Goal: Task Accomplishment & Management: Manage account settings

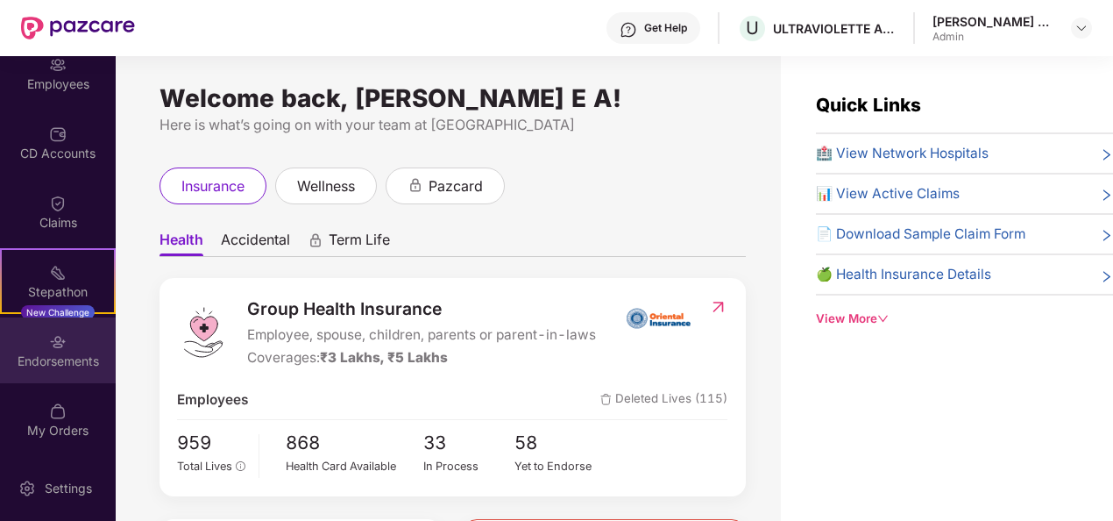
scroll to position [56, 0]
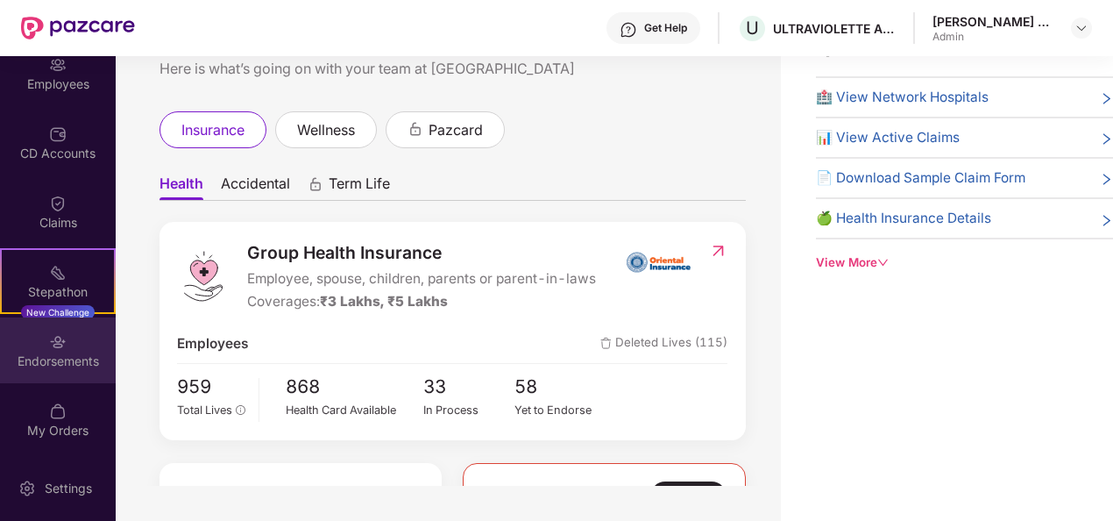
click at [60, 334] on img at bounding box center [58, 342] width 18 height 18
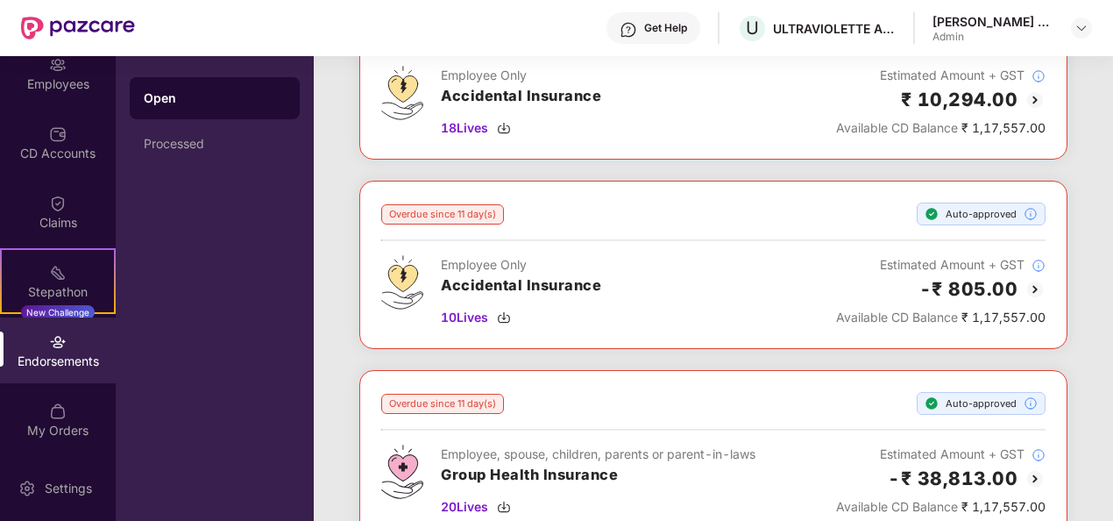
scroll to position [526, 0]
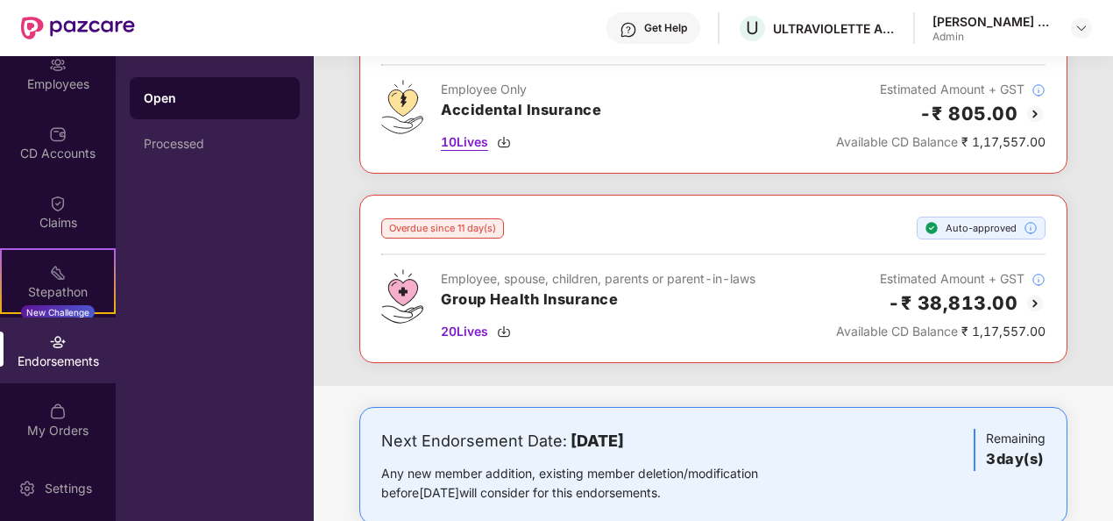
click at [475, 138] on span "10 Lives" at bounding box center [464, 141] width 47 height 19
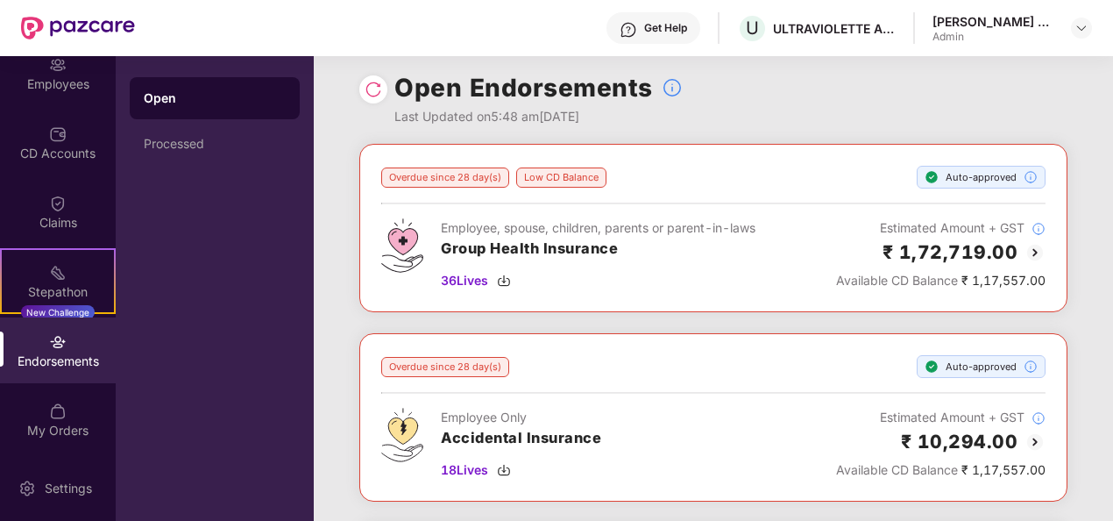
scroll to position [0, 0]
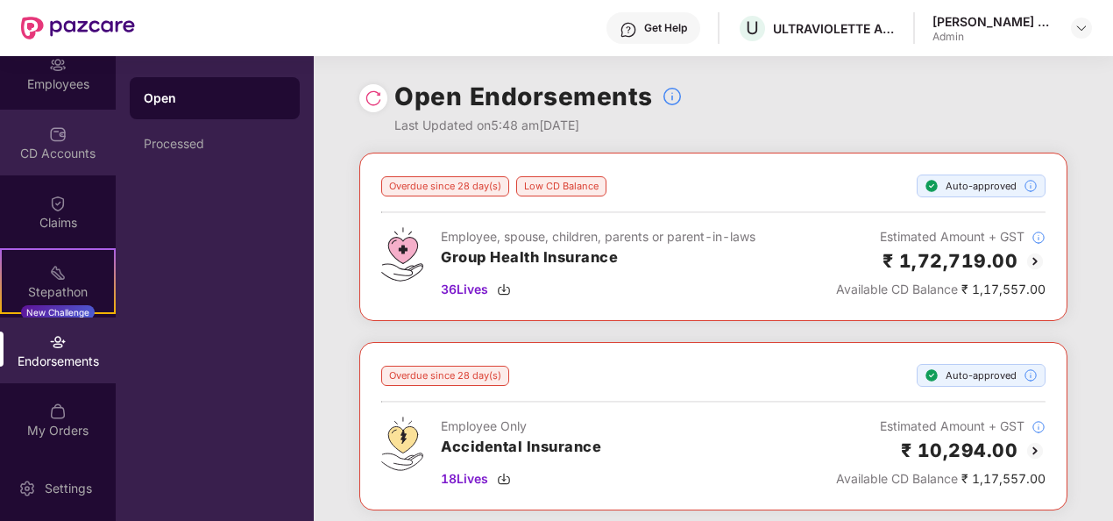
click at [33, 160] on div "CD Accounts" at bounding box center [58, 154] width 116 height 18
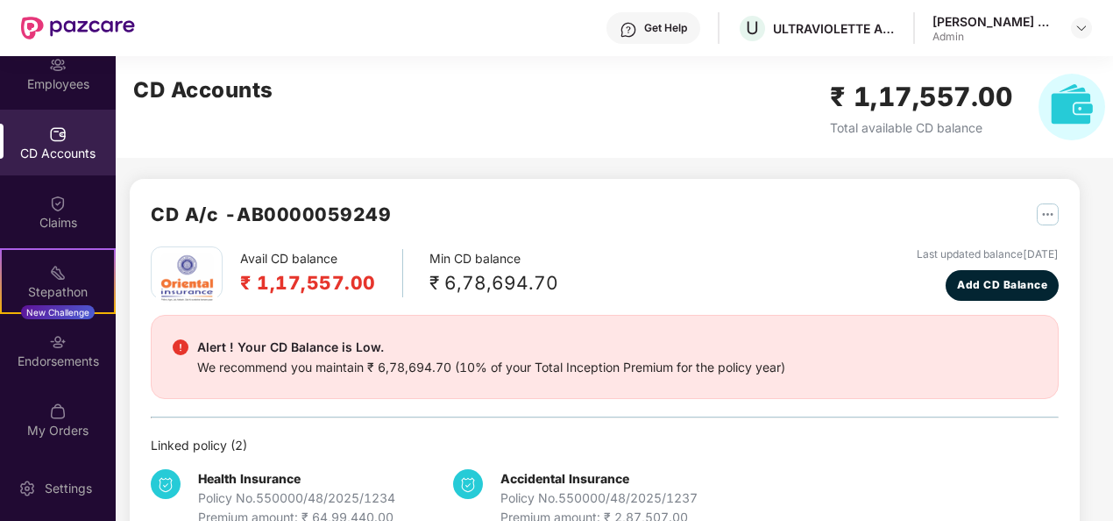
click at [1059, 216] on div "CD A/c - AB0000059249 Avail CD balance ₹ 1,17,557.00 Min CD balance ₹ 6,78,694.…" at bounding box center [605, 363] width 950 height 369
click at [1053, 217] on img "button" at bounding box center [1048, 214] width 22 height 22
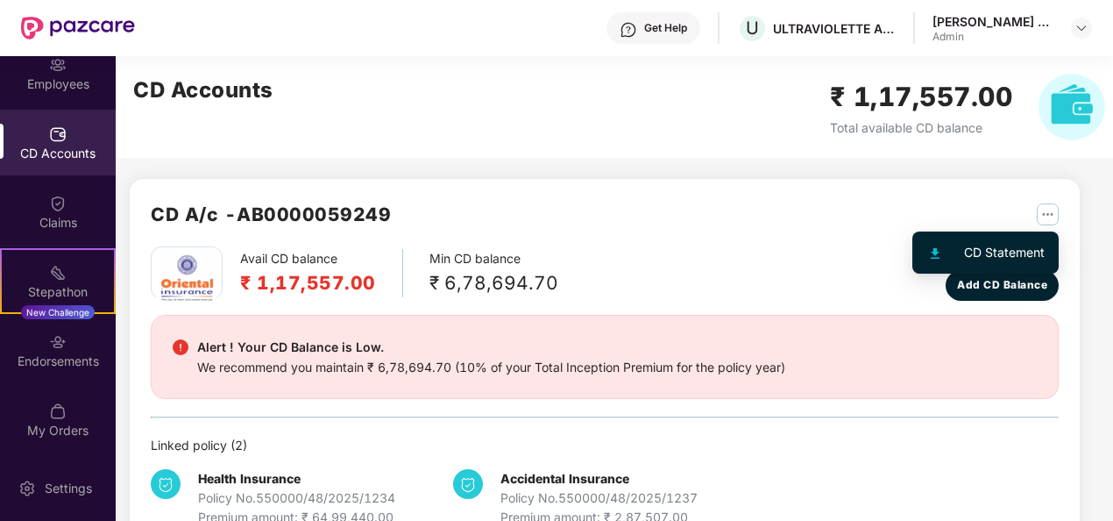
click at [1017, 252] on div "CD Statement" at bounding box center [1004, 252] width 81 height 19
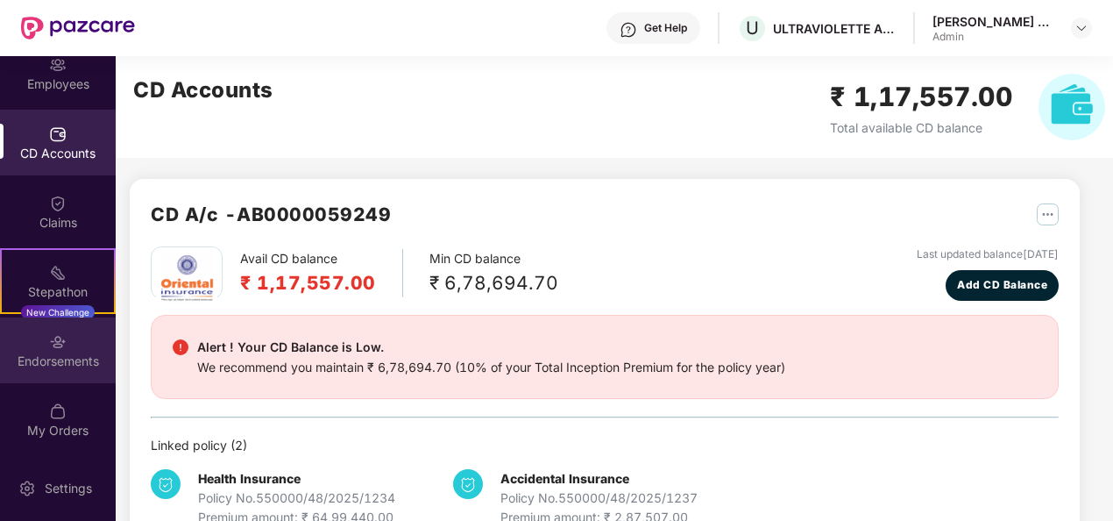
scroll to position [46, 0]
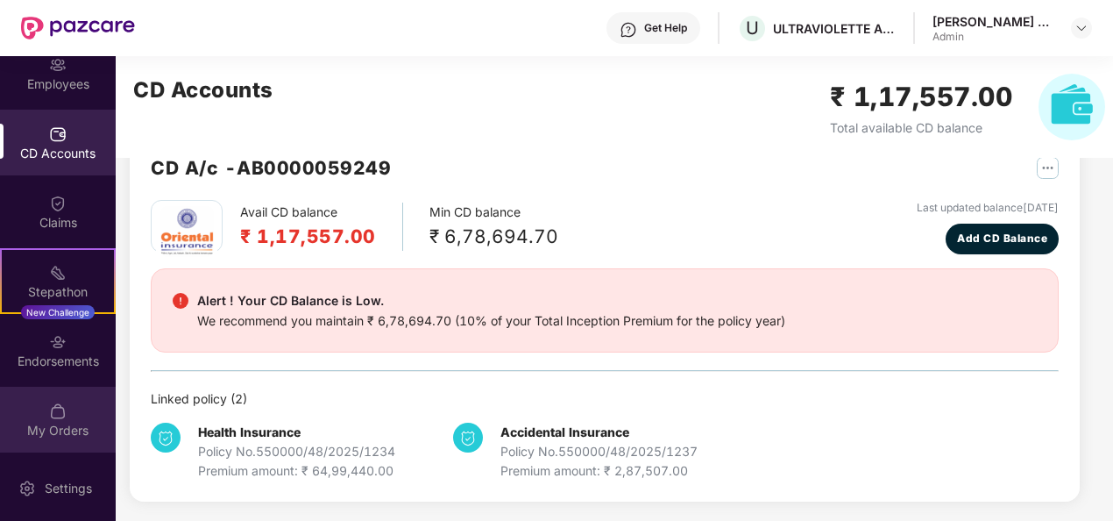
click at [49, 409] on img at bounding box center [58, 411] width 18 height 18
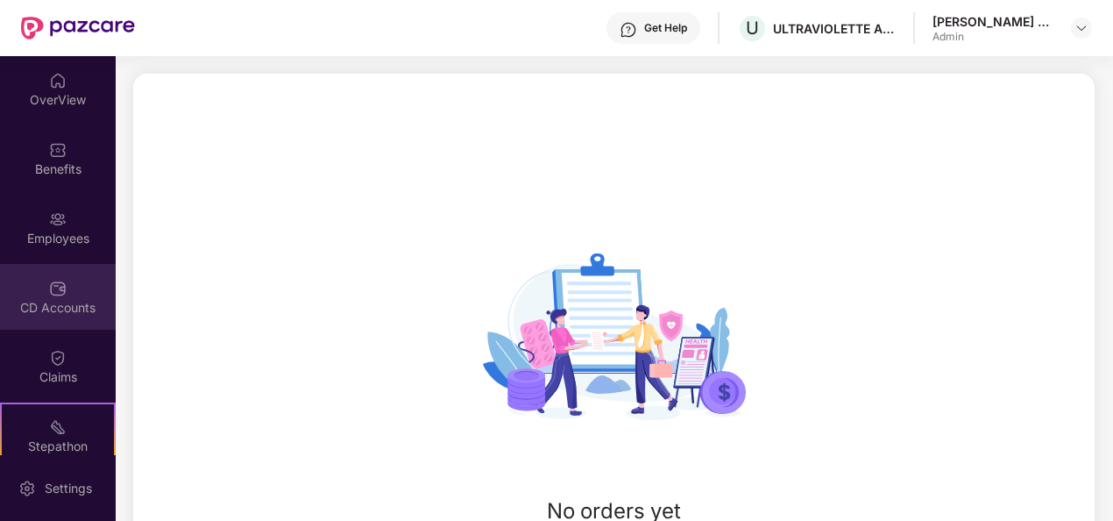
click at [58, 300] on div "CD Accounts" at bounding box center [58, 308] width 116 height 18
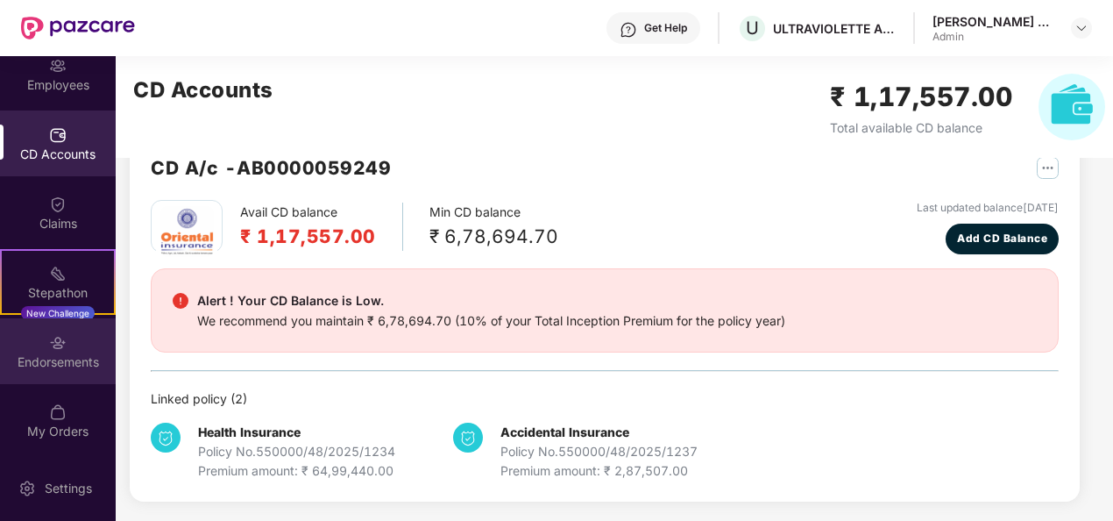
scroll to position [154, 0]
click at [64, 379] on div "Endorsements" at bounding box center [58, 350] width 116 height 66
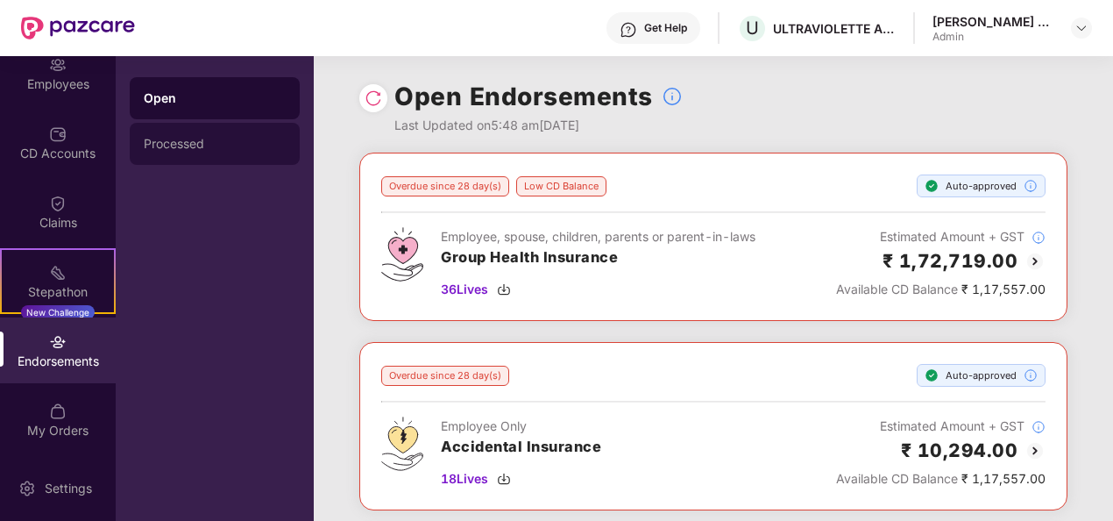
click at [184, 145] on div "Processed" at bounding box center [215, 144] width 142 height 14
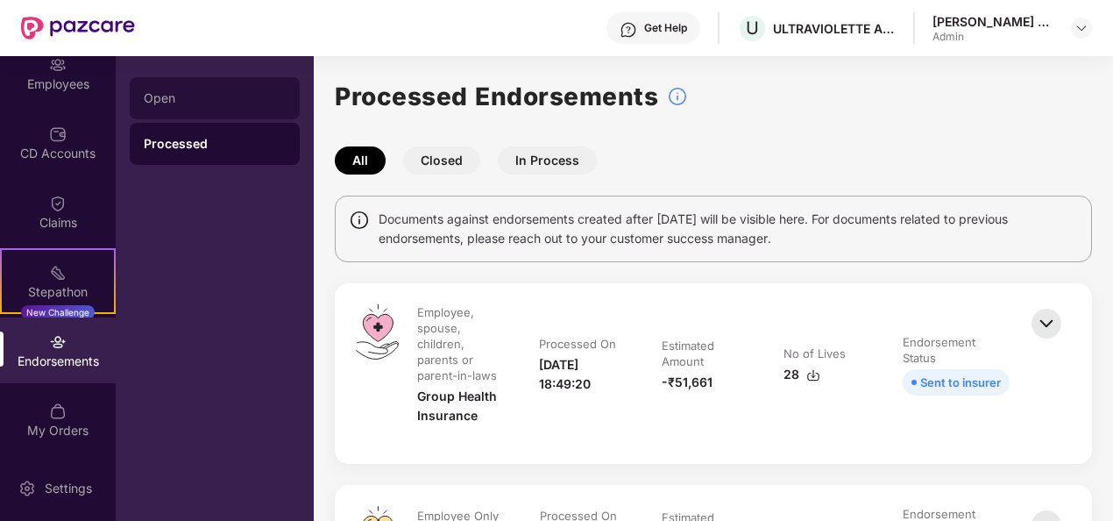
click at [206, 93] on div "Open" at bounding box center [215, 98] width 142 height 14
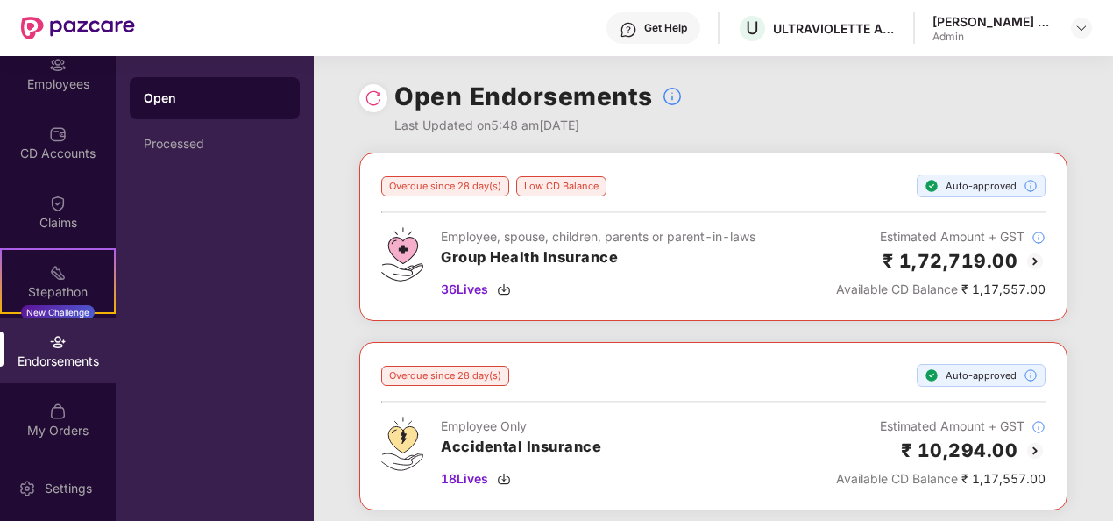
scroll to position [88, 0]
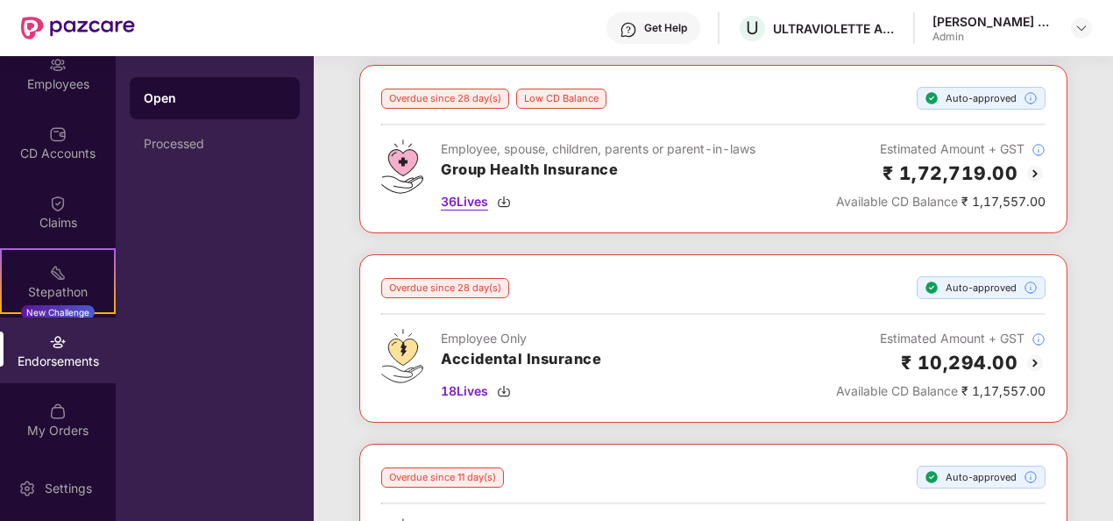
click at [472, 208] on span "36 Lives" at bounding box center [464, 201] width 47 height 19
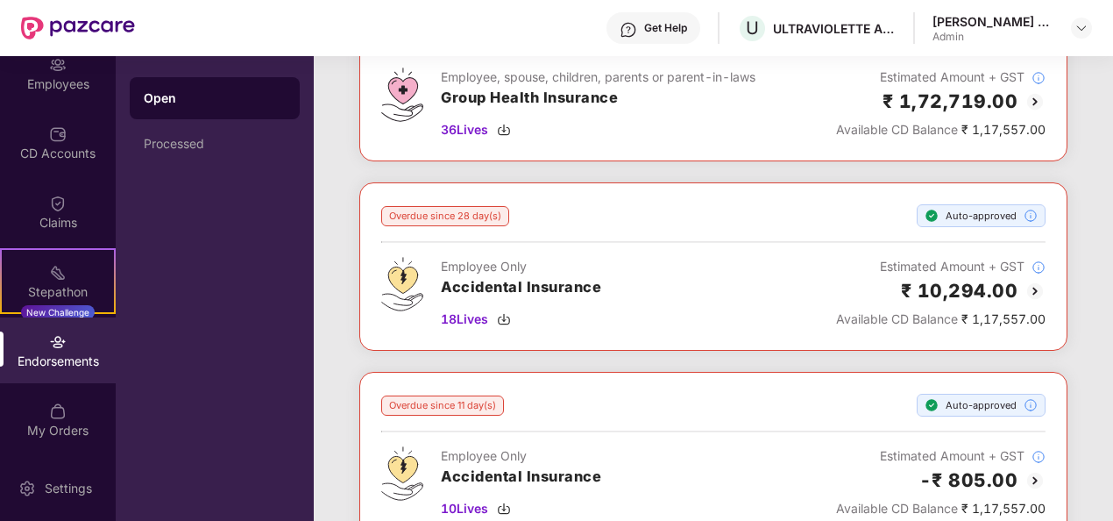
scroll to position [0, 0]
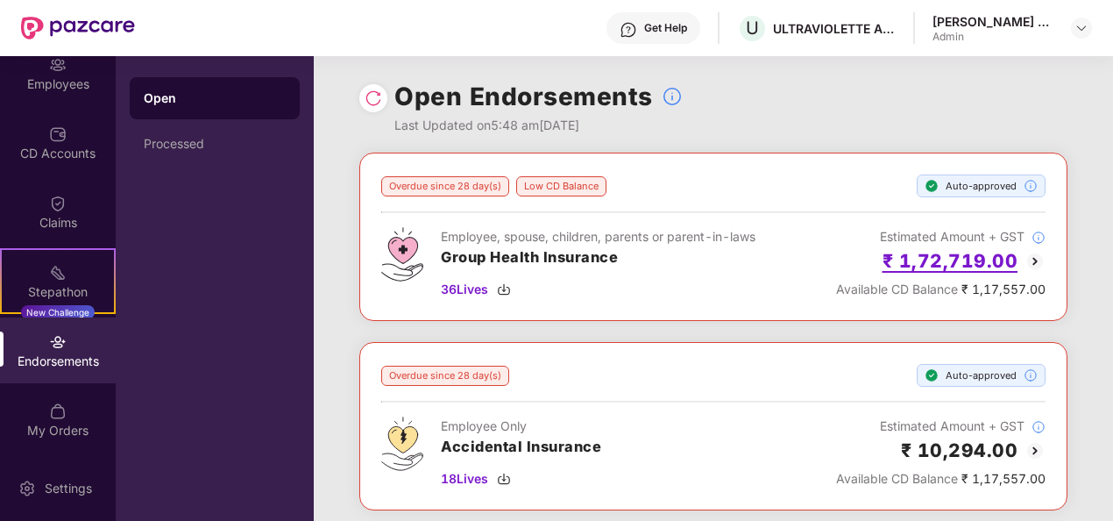
click at [917, 259] on h2 "₹ 1,72,719.00" at bounding box center [951, 260] width 136 height 29
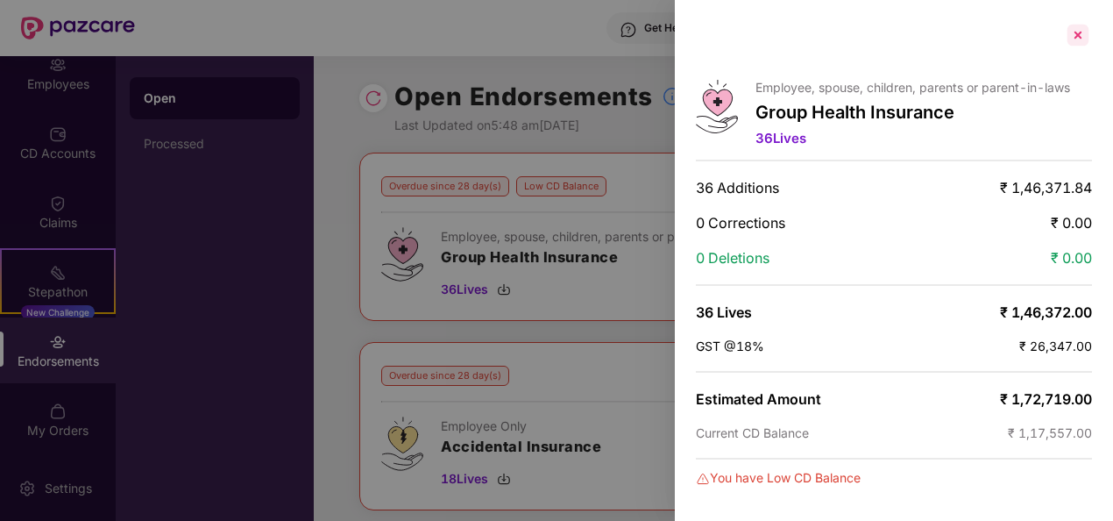
click at [1080, 35] on div at bounding box center [1078, 35] width 28 height 28
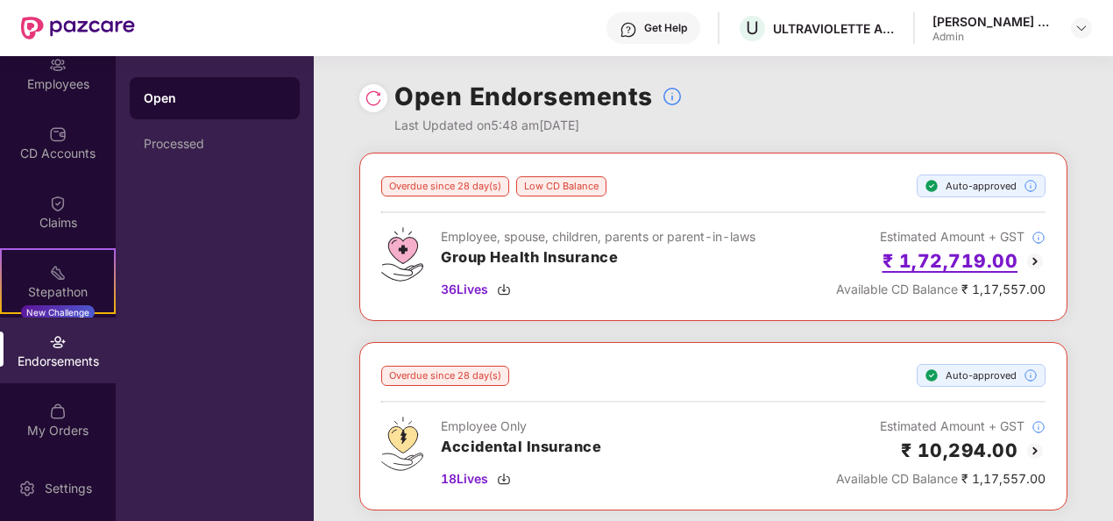
click at [934, 259] on h2 "₹ 1,72,719.00" at bounding box center [951, 260] width 136 height 29
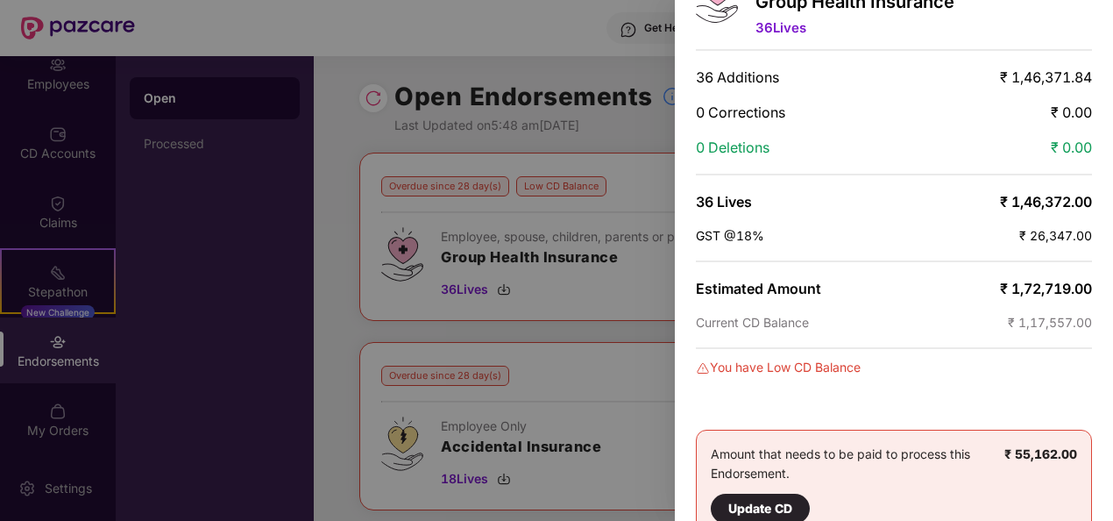
scroll to position [141, 0]
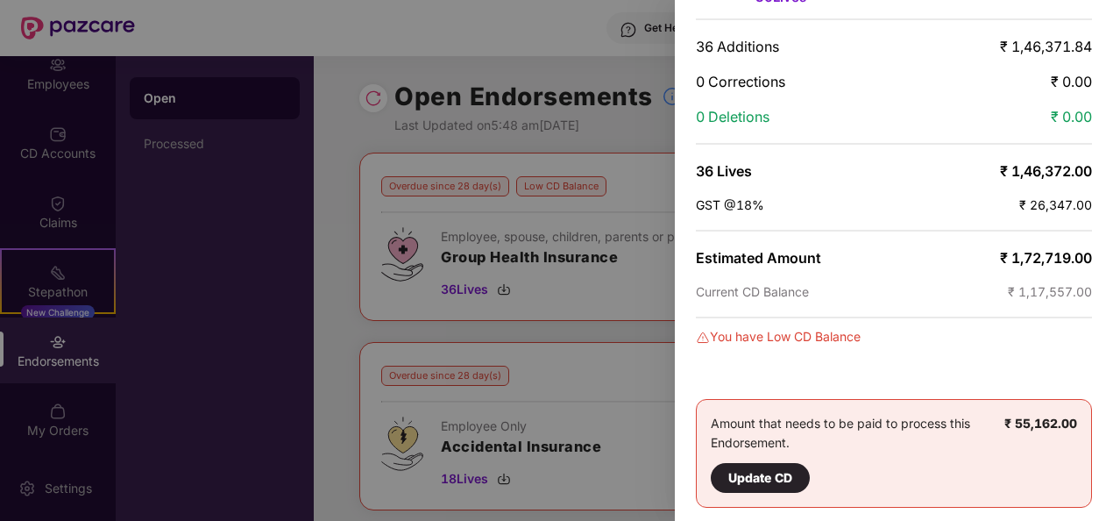
click at [498, 39] on div at bounding box center [556, 260] width 1113 height 521
click at [547, 100] on div at bounding box center [556, 260] width 1113 height 521
click at [172, 210] on div at bounding box center [556, 260] width 1113 height 521
click at [273, 266] on div at bounding box center [556, 260] width 1113 height 521
click at [914, 24] on div "Employee, spouse, children, parents or parent-in-laws Group Health Insurance 36…" at bounding box center [894, 260] width 438 height 521
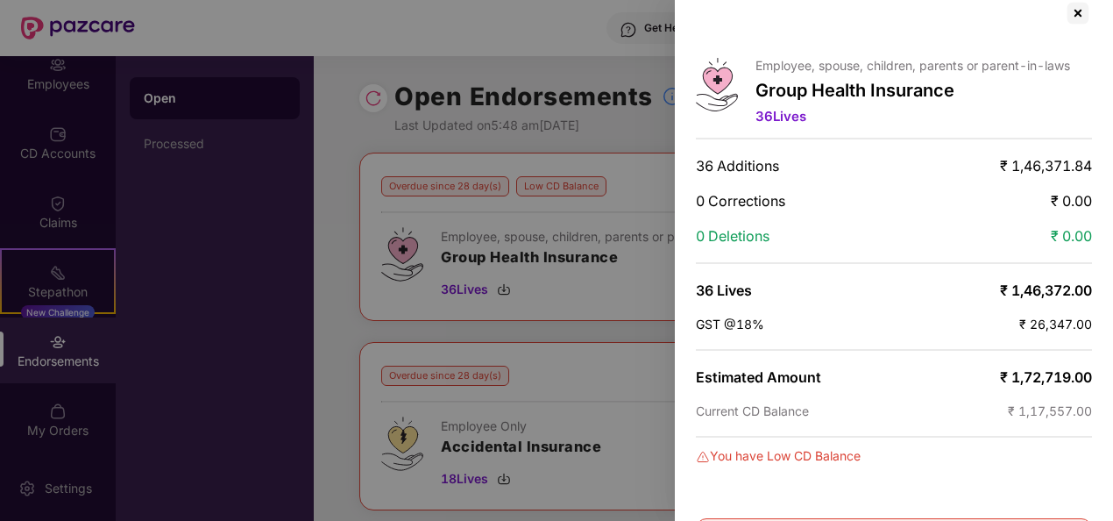
scroll to position [0, 0]
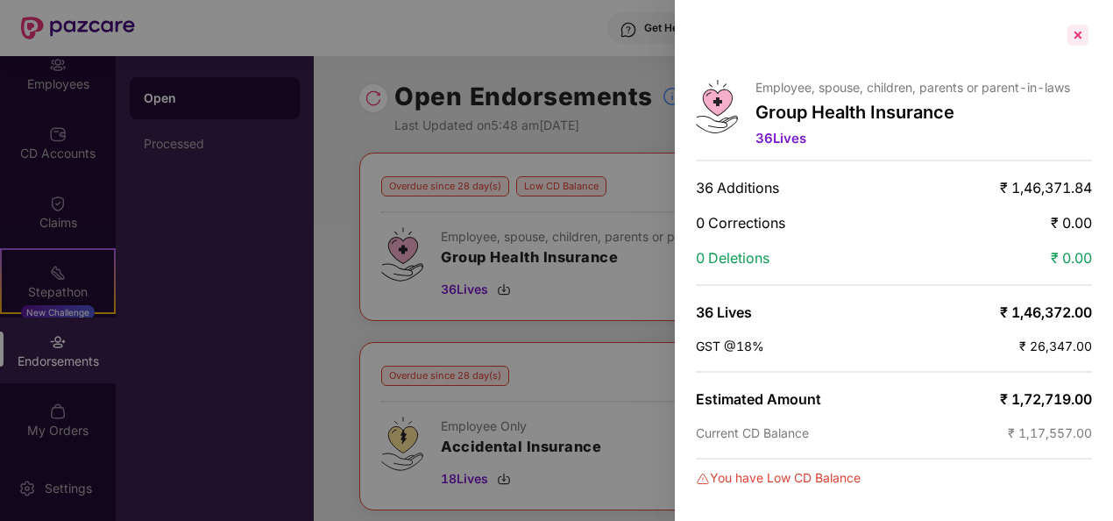
click at [1076, 35] on div at bounding box center [1078, 35] width 28 height 28
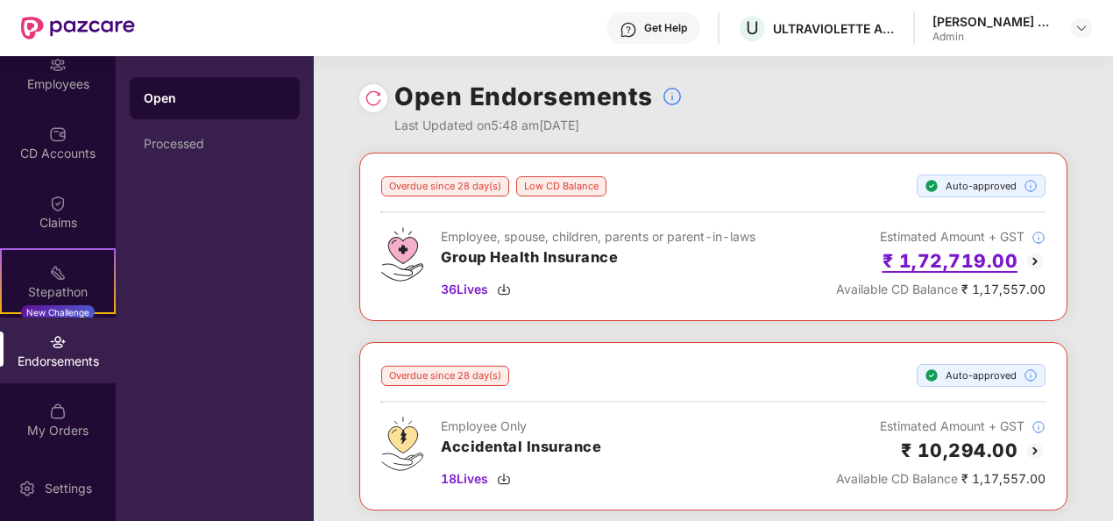
click at [958, 259] on h2 "₹ 1,72,719.00" at bounding box center [951, 260] width 136 height 29
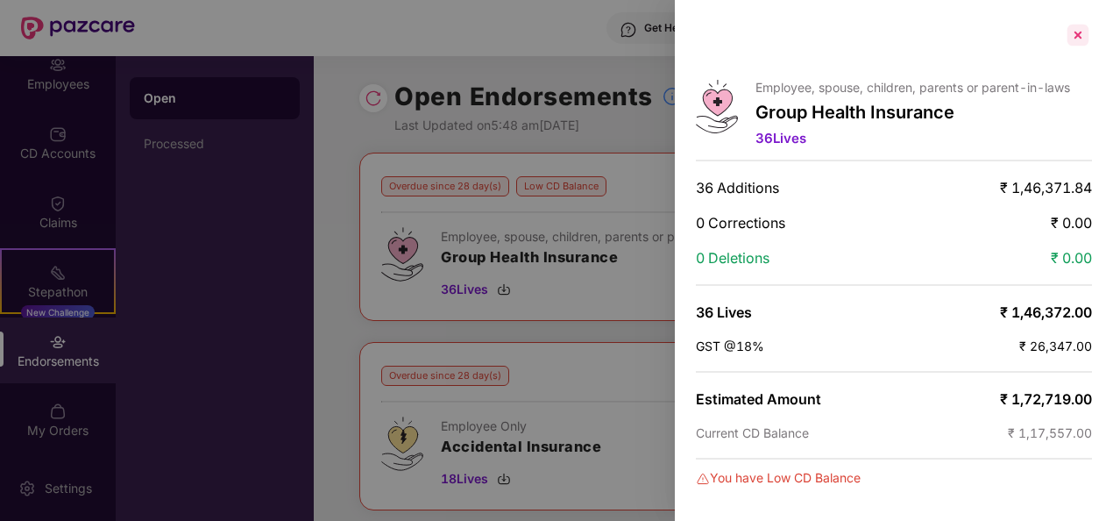
click at [1075, 35] on div at bounding box center [1078, 35] width 28 height 28
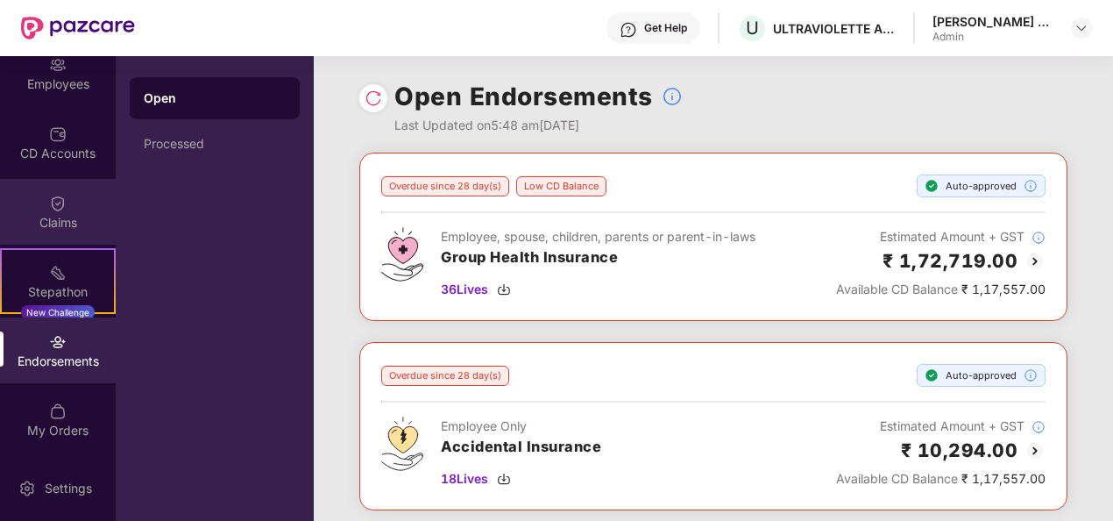
click at [52, 198] on img at bounding box center [58, 204] width 18 height 18
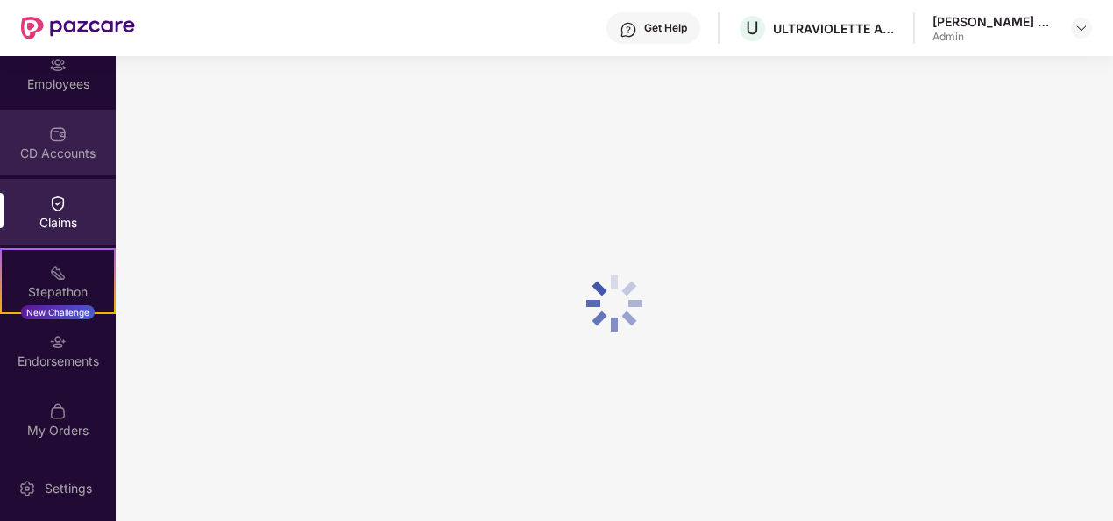
click at [67, 164] on div "CD Accounts" at bounding box center [58, 143] width 116 height 66
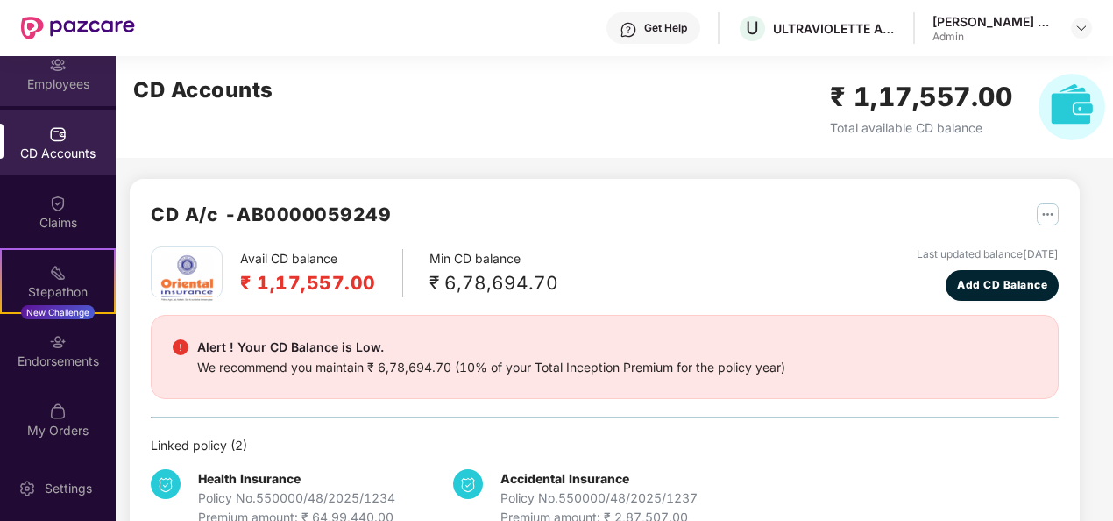
click at [60, 89] on div "Employees" at bounding box center [58, 84] width 116 height 18
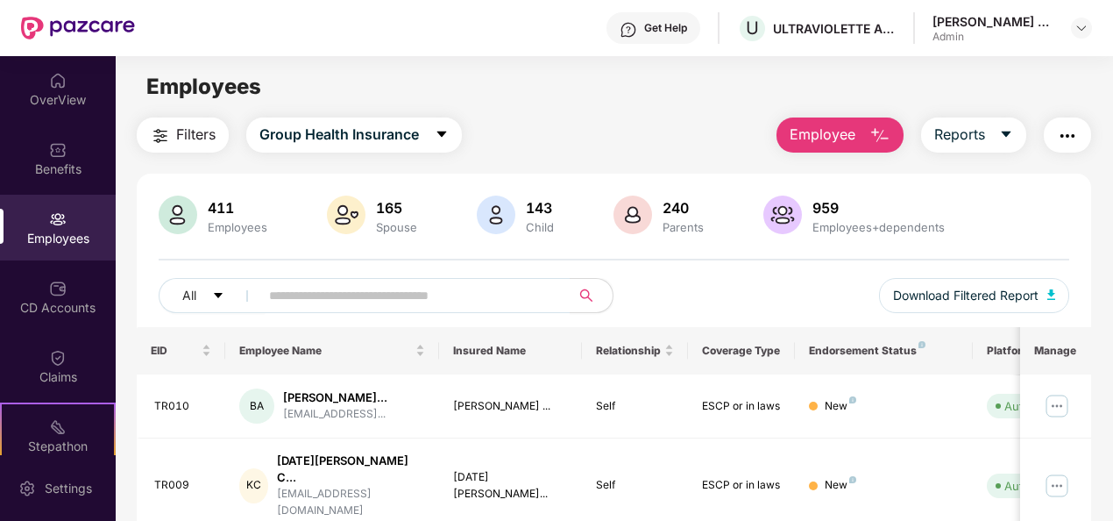
click at [50, 223] on img at bounding box center [58, 219] width 18 height 18
click at [20, 301] on div "CD Accounts" at bounding box center [58, 308] width 116 height 18
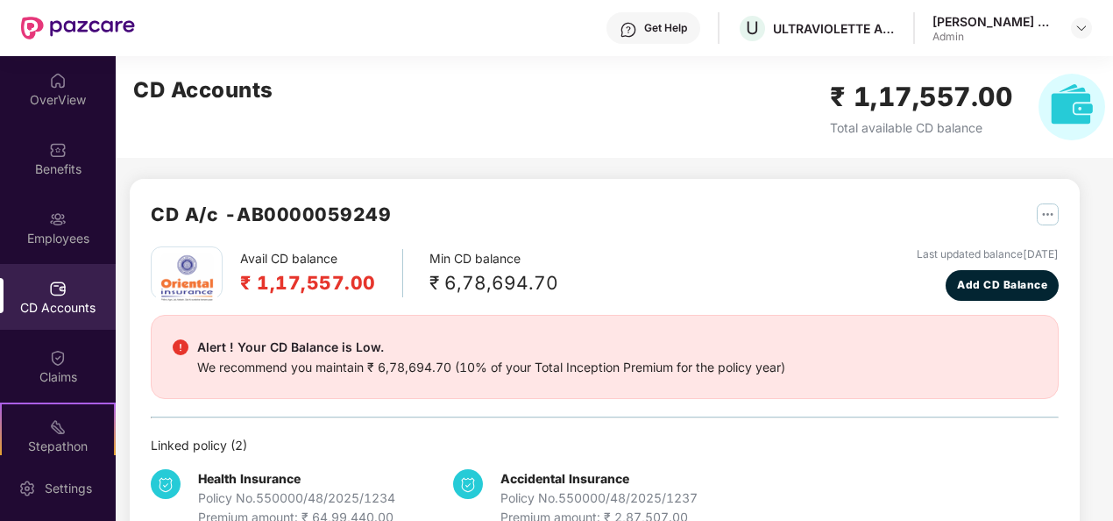
click at [1051, 217] on img "button" at bounding box center [1048, 214] width 22 height 22
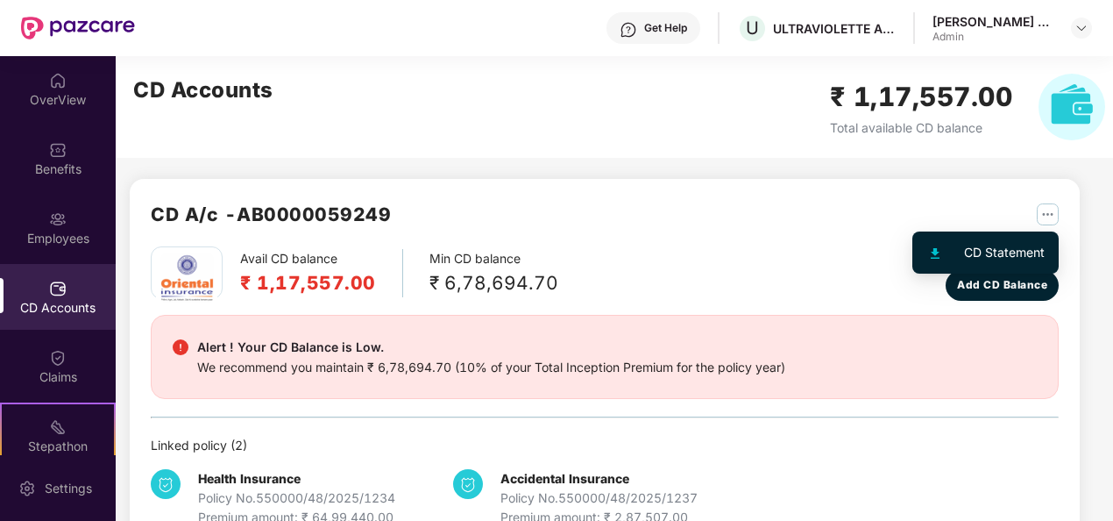
click at [1015, 247] on div "CD Statement" at bounding box center [1004, 252] width 81 height 19
click at [1045, 218] on img "button" at bounding box center [1048, 214] width 22 height 22
click at [972, 245] on div "CD Statement" at bounding box center [1004, 252] width 81 height 19
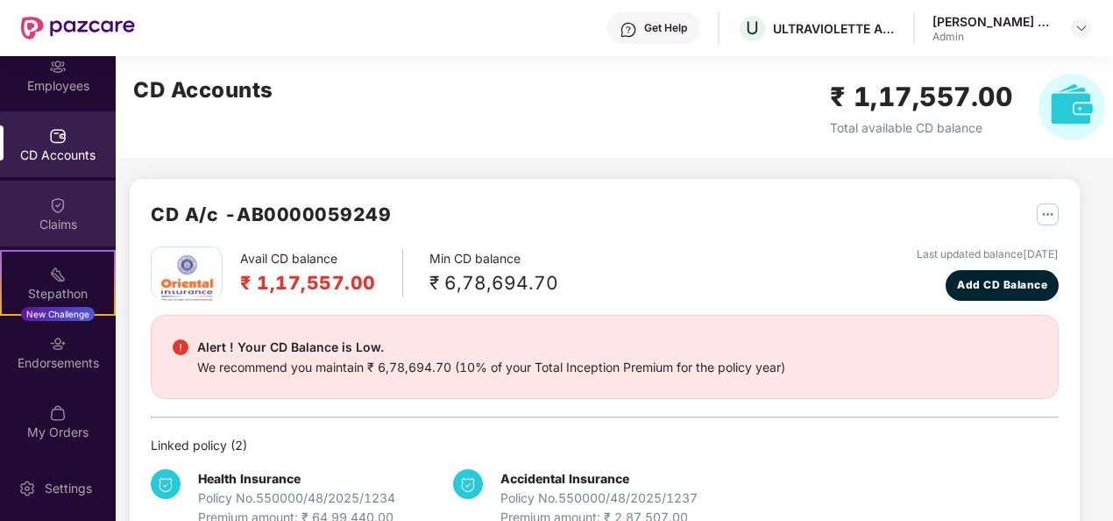
scroll to position [154, 0]
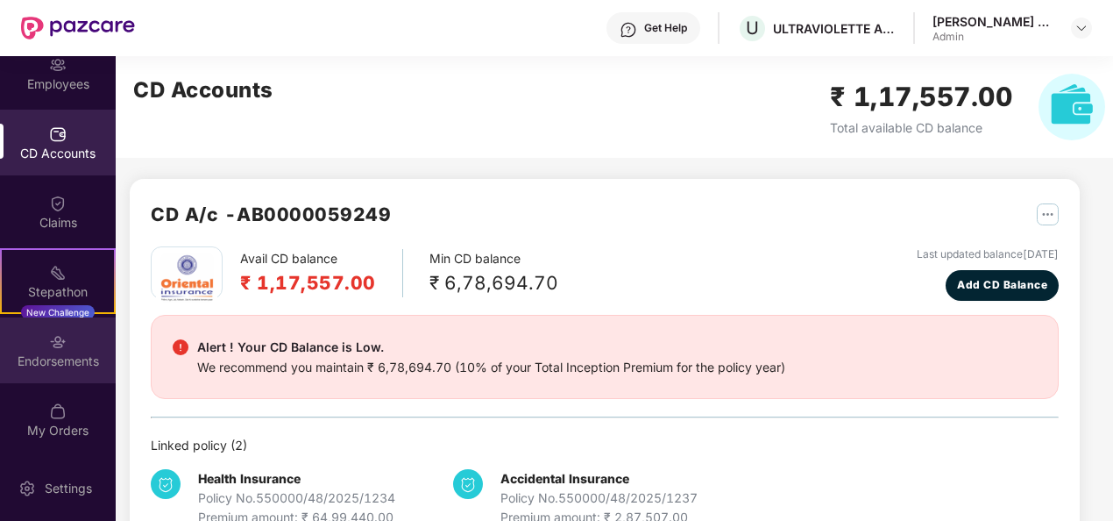
click at [53, 355] on div "Endorsements" at bounding box center [58, 361] width 116 height 18
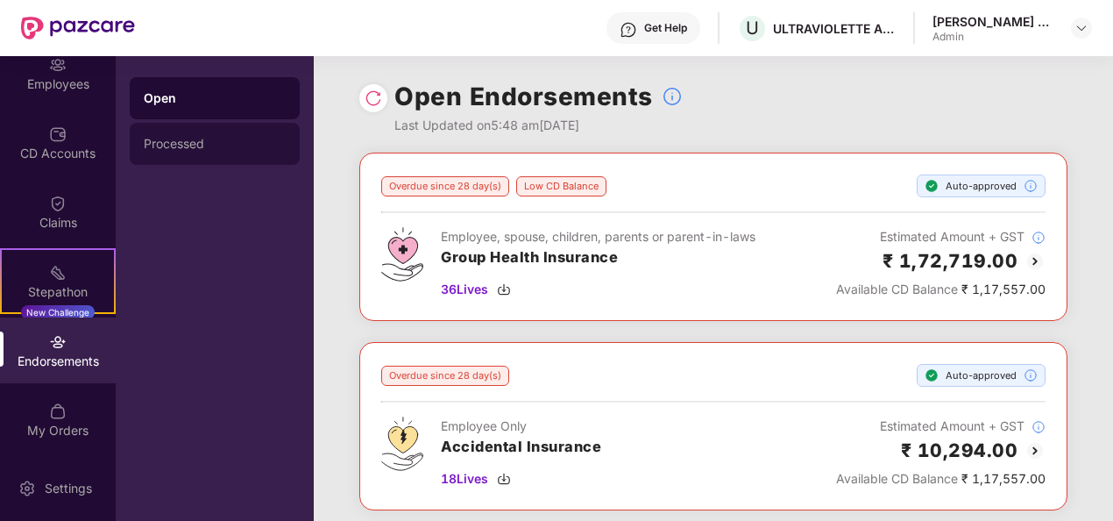
click at [212, 149] on div "Processed" at bounding box center [215, 144] width 142 height 14
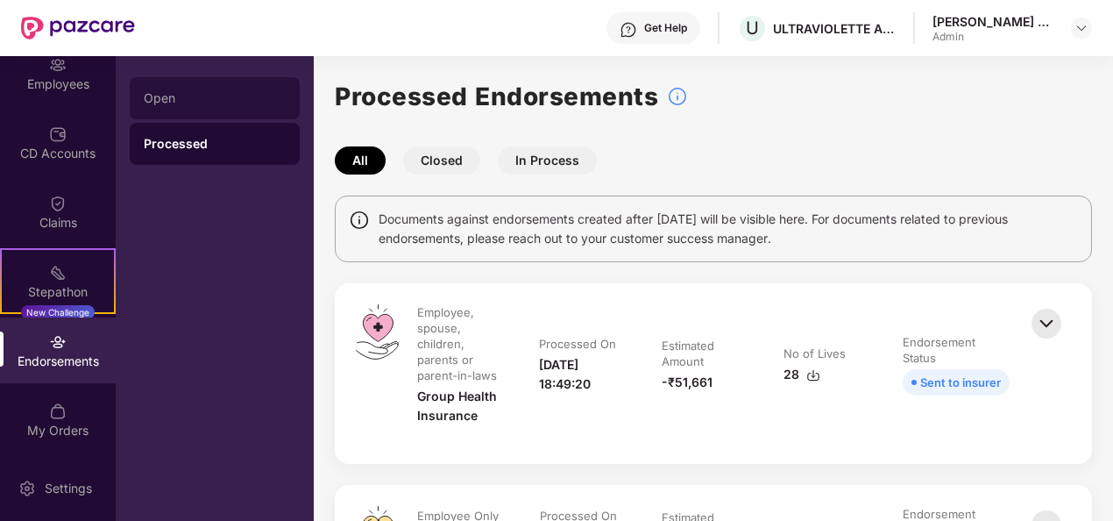
click at [186, 94] on div "Open" at bounding box center [215, 98] width 142 height 14
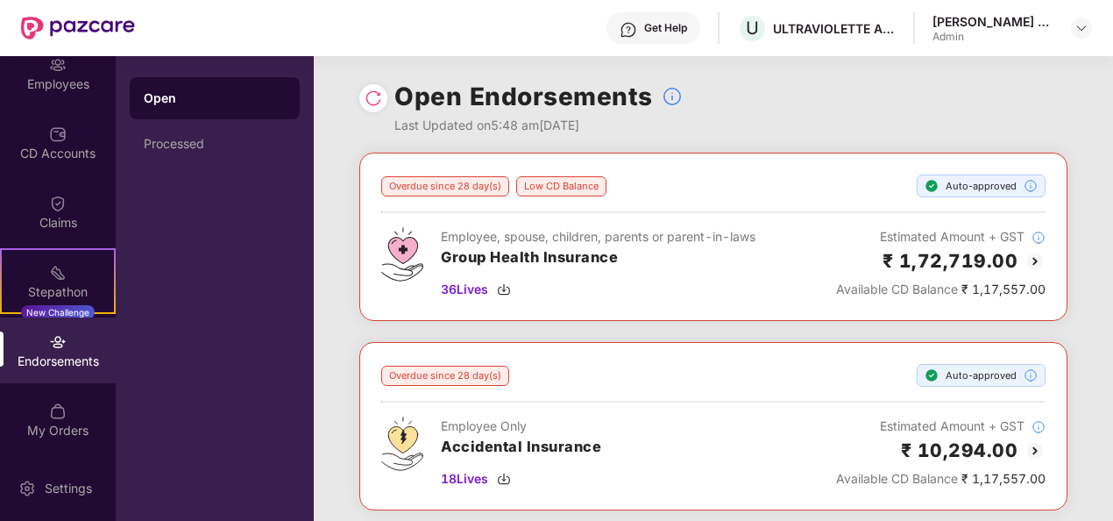
click at [52, 352] on div "Endorsements" at bounding box center [58, 361] width 116 height 18
